Goal: Task Accomplishment & Management: Manage account settings

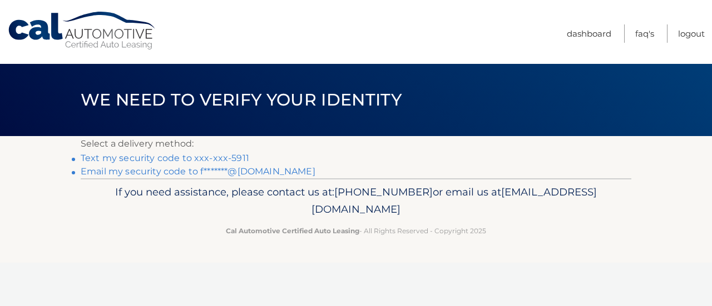
click at [218, 157] on link "Text my security code to xxx-xxx-5911" at bounding box center [165, 158] width 168 height 11
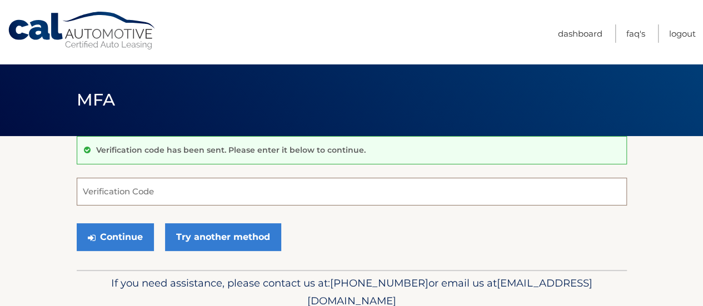
click at [221, 196] on input "Verification Code" at bounding box center [352, 192] width 550 height 28
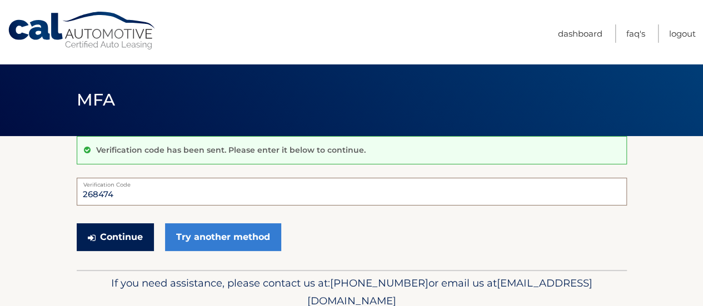
type input "268474"
click at [140, 231] on button "Continue" at bounding box center [115, 237] width 77 height 28
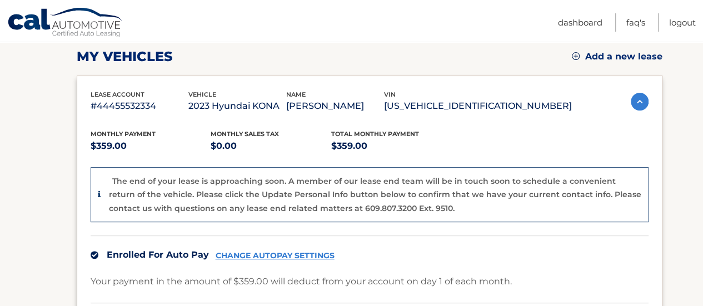
scroll to position [156, 0]
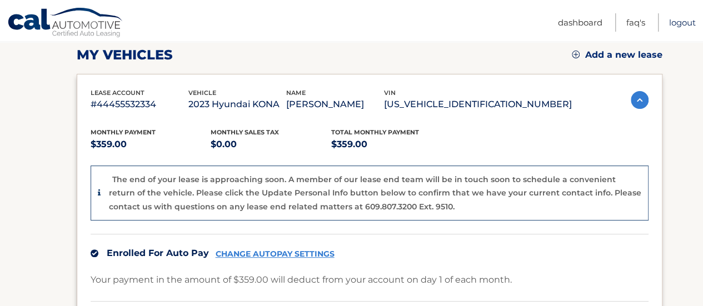
click at [687, 17] on link "Logout" at bounding box center [682, 22] width 27 height 18
